Goal: Information Seeking & Learning: Find specific fact

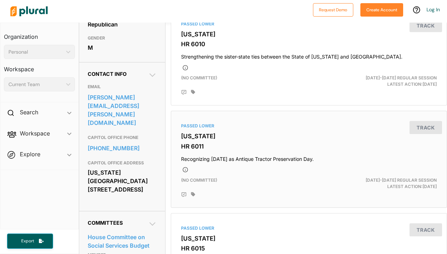
scroll to position [182, 0]
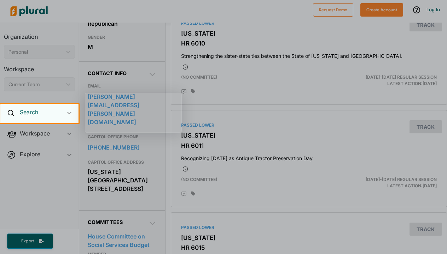
click at [32, 110] on h2 "Search" at bounding box center [29, 112] width 18 height 8
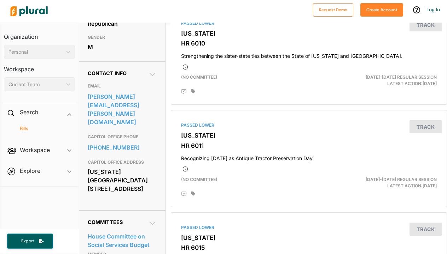
click at [25, 127] on h4 "Bills" at bounding box center [41, 128] width 60 height 7
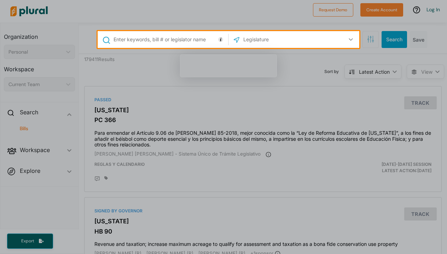
click at [152, 41] on input "text" at bounding box center [170, 39] width 114 height 13
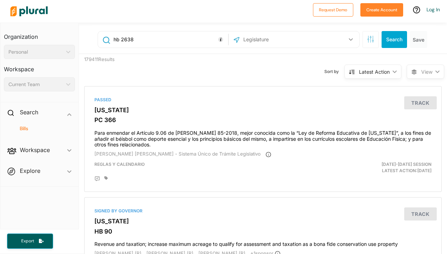
type input "hb 2638"
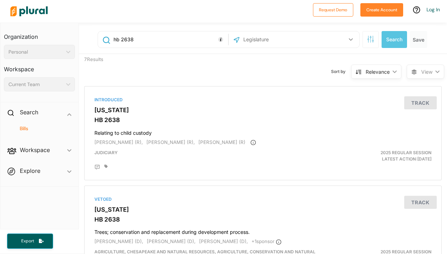
click at [280, 40] on input "text" at bounding box center [280, 39] width 76 height 13
type input "[US_STATE]"
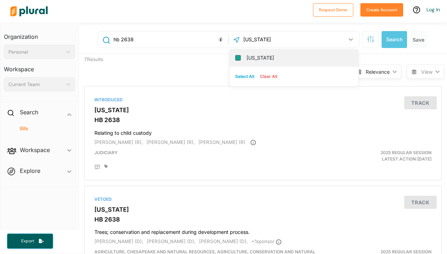
click at [238, 57] on input "[US_STATE]" at bounding box center [238, 58] width 6 height 6
checkbox input "true"
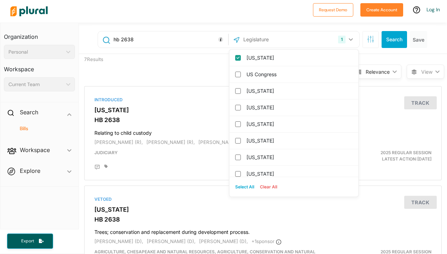
click at [387, 35] on button "Search" at bounding box center [393, 39] width 25 height 17
